Goal: Task Accomplishment & Management: Complete application form

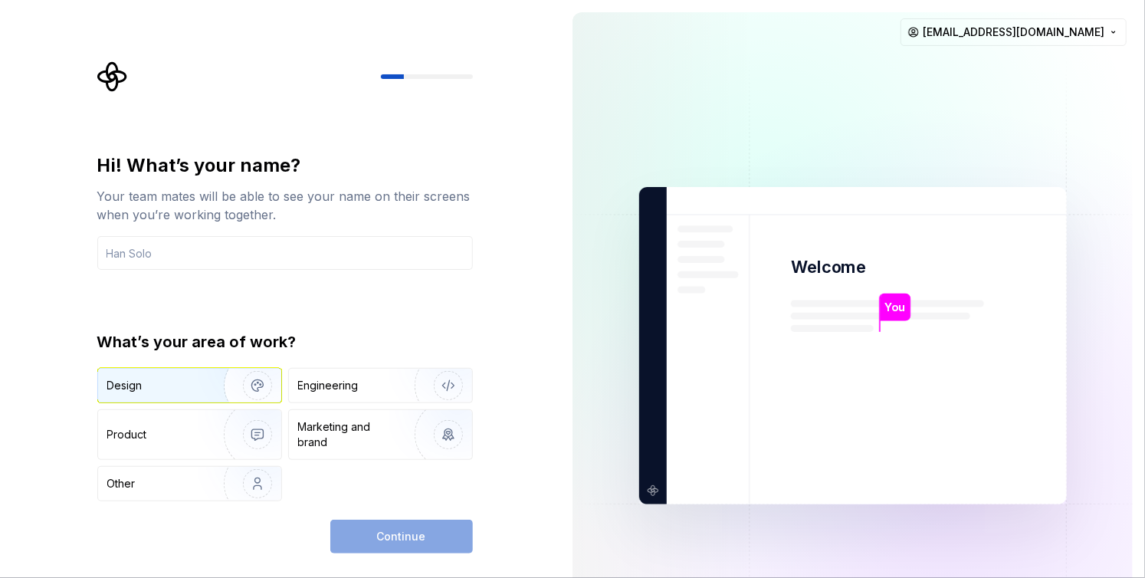
click at [271, 393] on img "button" at bounding box center [247, 385] width 98 height 103
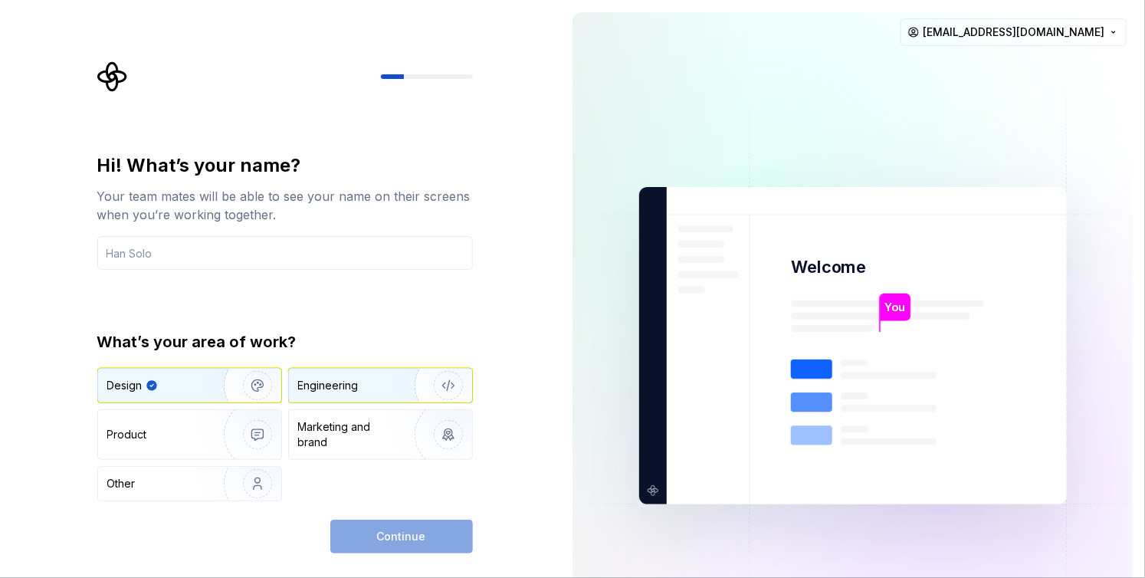
click at [369, 379] on div "Engineering" at bounding box center [359, 385] width 122 height 15
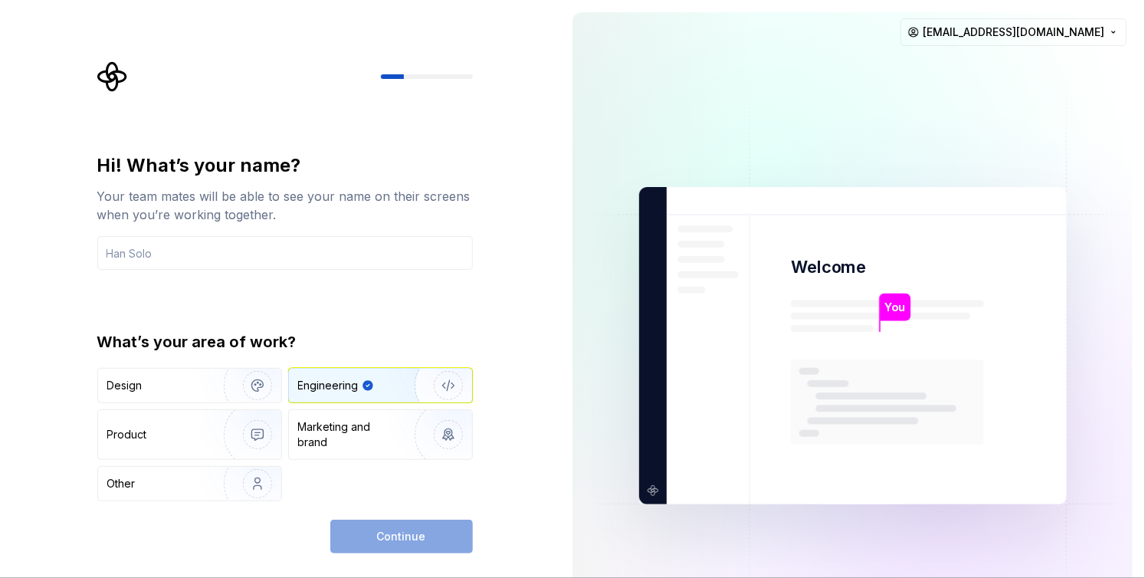
click at [391, 534] on div "Continue" at bounding box center [401, 537] width 143 height 34
click at [229, 258] on input "text" at bounding box center [284, 253] width 375 height 34
